Goal: Use online tool/utility

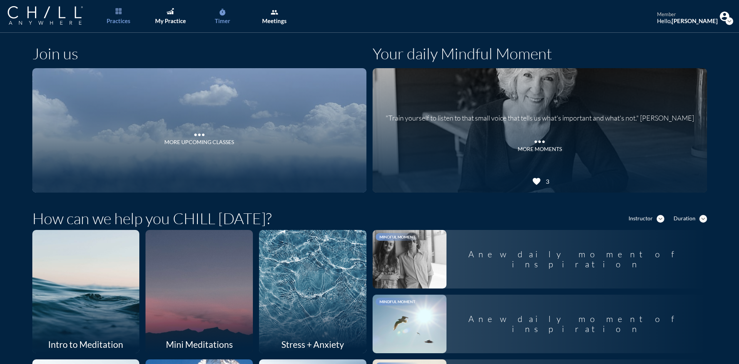
click at [226, 18] on div "Timer" at bounding box center [222, 20] width 15 height 7
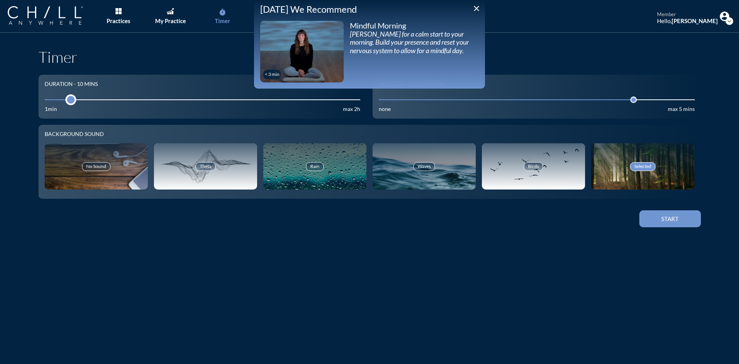
drag, startPoint x: 86, startPoint y: 100, endPoint x: 66, endPoint y: 97, distance: 20.2
click at [66, 97] on div at bounding box center [70, 99] width 11 height 11
click at [126, 22] on div "Practices" at bounding box center [119, 20] width 24 height 7
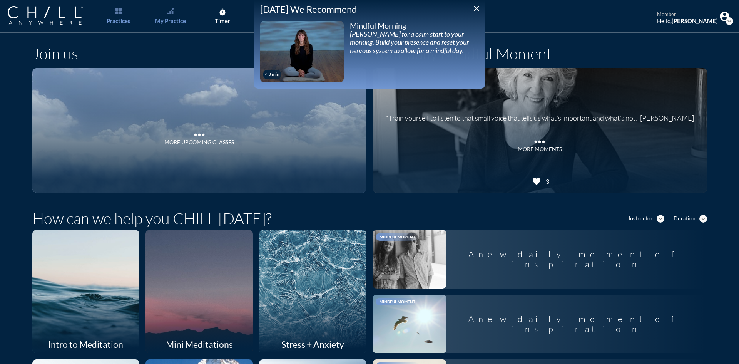
click at [165, 20] on div "My Practice" at bounding box center [170, 20] width 31 height 7
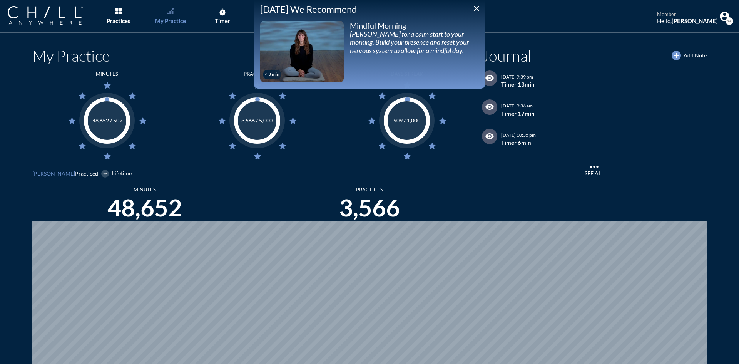
scroll to position [364, 733]
click at [475, 8] on icon "close" at bounding box center [476, 8] width 9 height 9
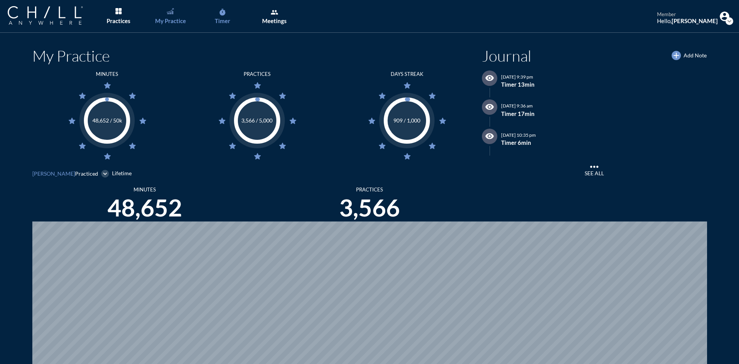
click at [222, 14] on icon "timer" at bounding box center [223, 12] width 8 height 8
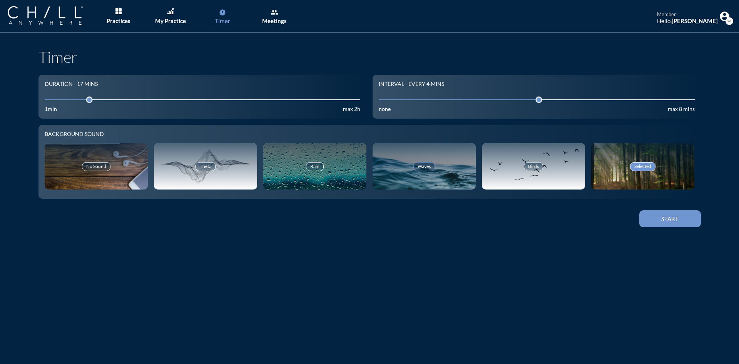
click at [430, 155] on div "Waves" at bounding box center [423, 166] width 103 height 46
click at [666, 216] on div "Start" at bounding box center [669, 218] width 35 height 7
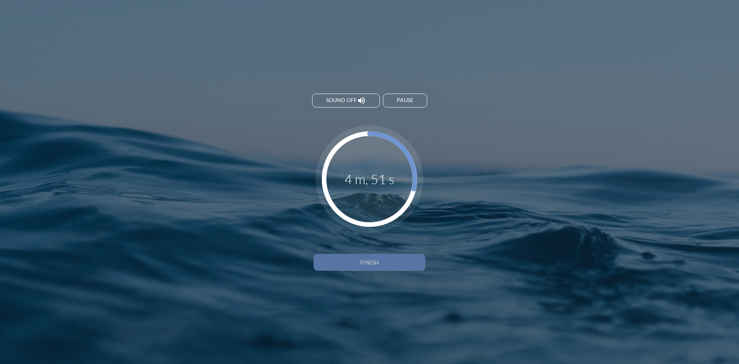
click at [400, 266] on button "Finish" at bounding box center [370, 262] width 112 height 17
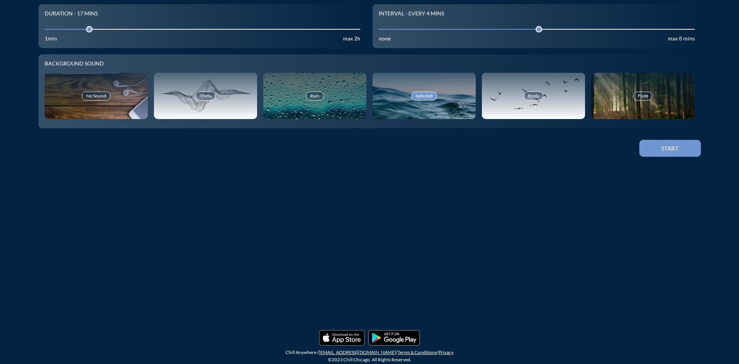
scroll to position [72, 0]
